Goal: Find specific page/section: Find specific page/section

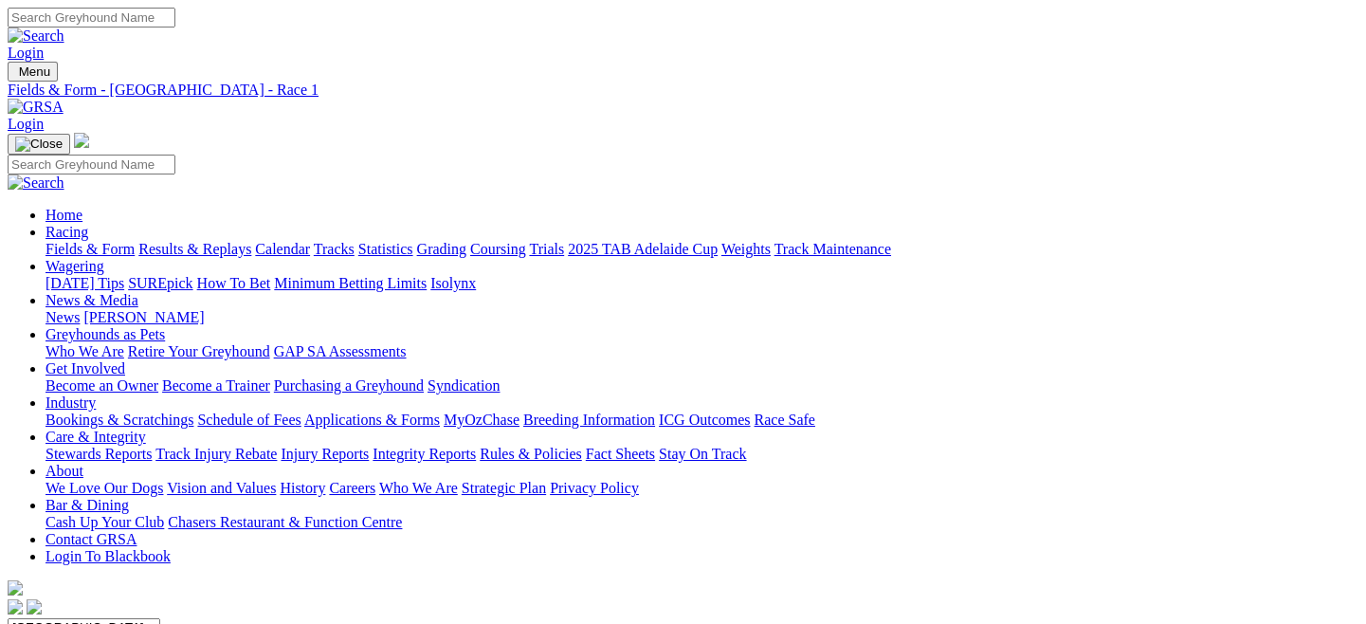
click at [95, 241] on link "Fields & Form" at bounding box center [89, 249] width 89 height 16
select select "QLD"
click at [89, 618] on select "South Australia New South Wales Northern Territory Queensland Tasmania Victoria…" at bounding box center [84, 627] width 153 height 18
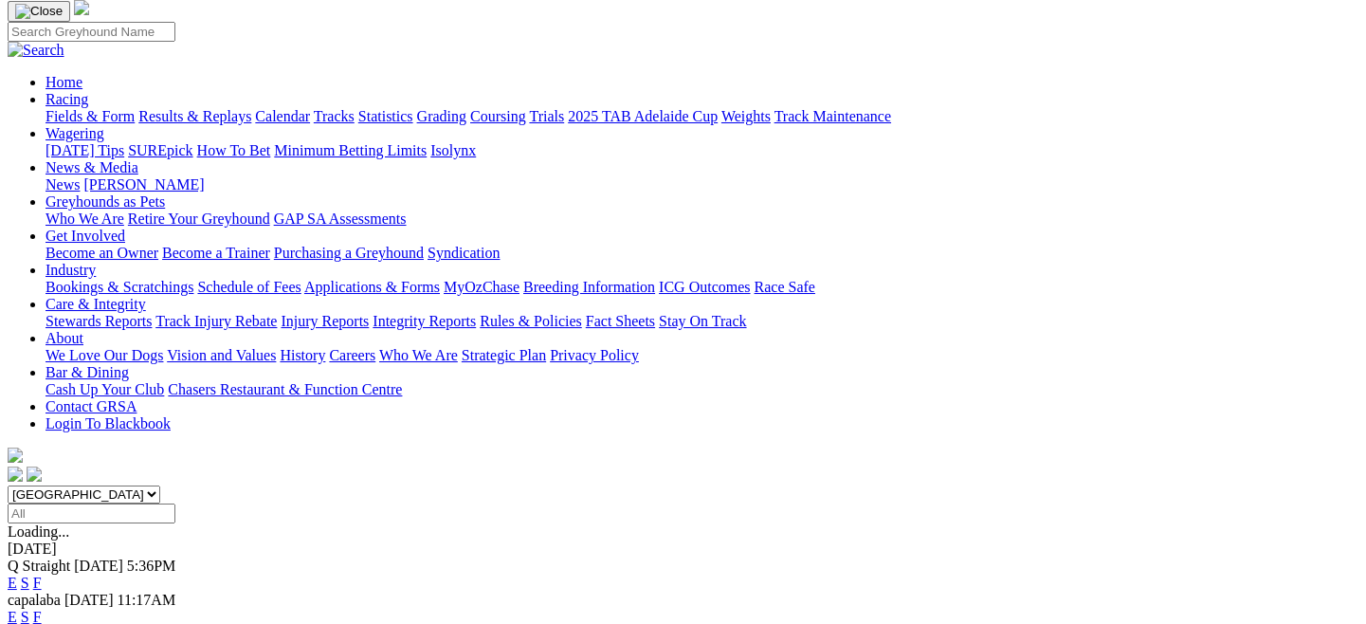
scroll to position [134, 0]
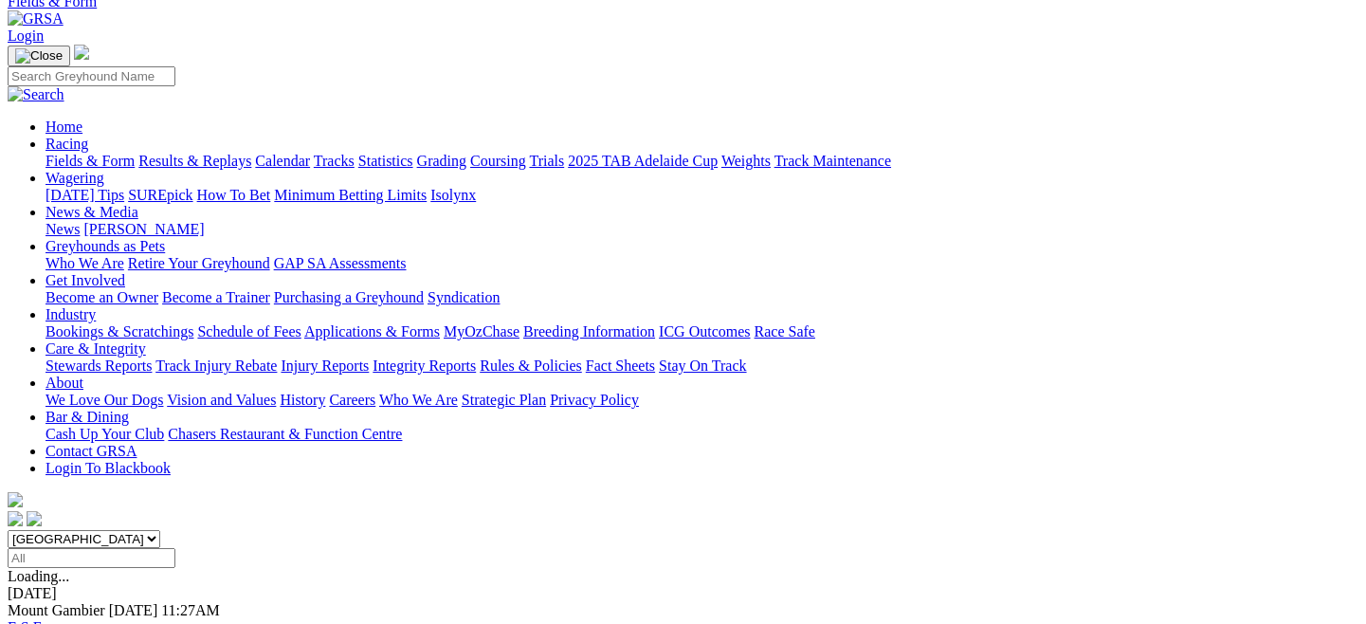
scroll to position [89, 0]
